Goal: Task Accomplishment & Management: Use online tool/utility

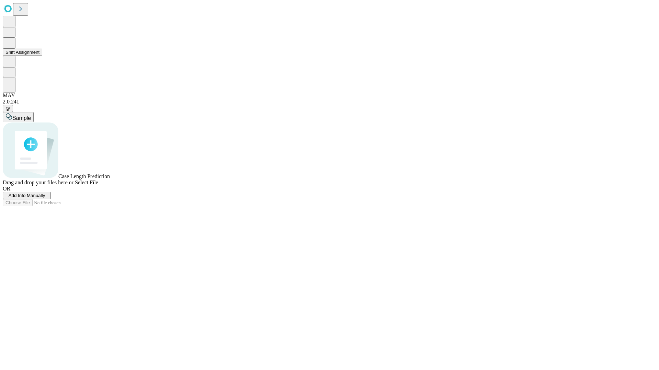
click at [42, 56] on button "Shift Assignment" at bounding box center [22, 52] width 39 height 7
